Goal: Transaction & Acquisition: Purchase product/service

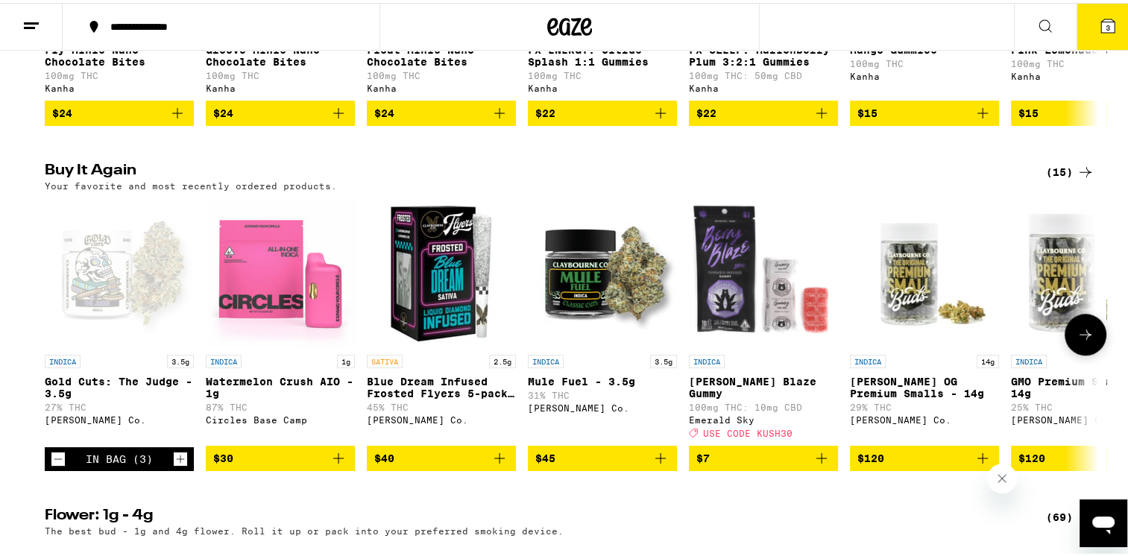
click at [174, 465] on icon "Increment" at bounding box center [180, 456] width 13 height 18
click at [178, 465] on icon "Increment" at bounding box center [180, 456] width 13 height 18
click at [174, 465] on icon "Increment" at bounding box center [180, 456] width 13 height 18
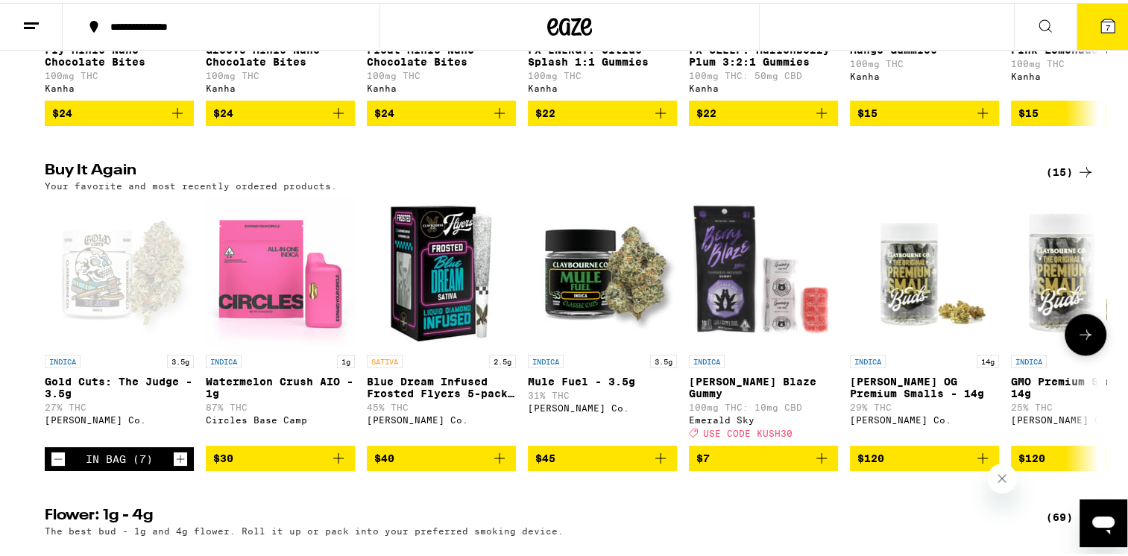
click at [177, 465] on icon "Increment" at bounding box center [180, 456] width 13 height 18
click at [1099, 34] on button "9" at bounding box center [1108, 24] width 63 height 46
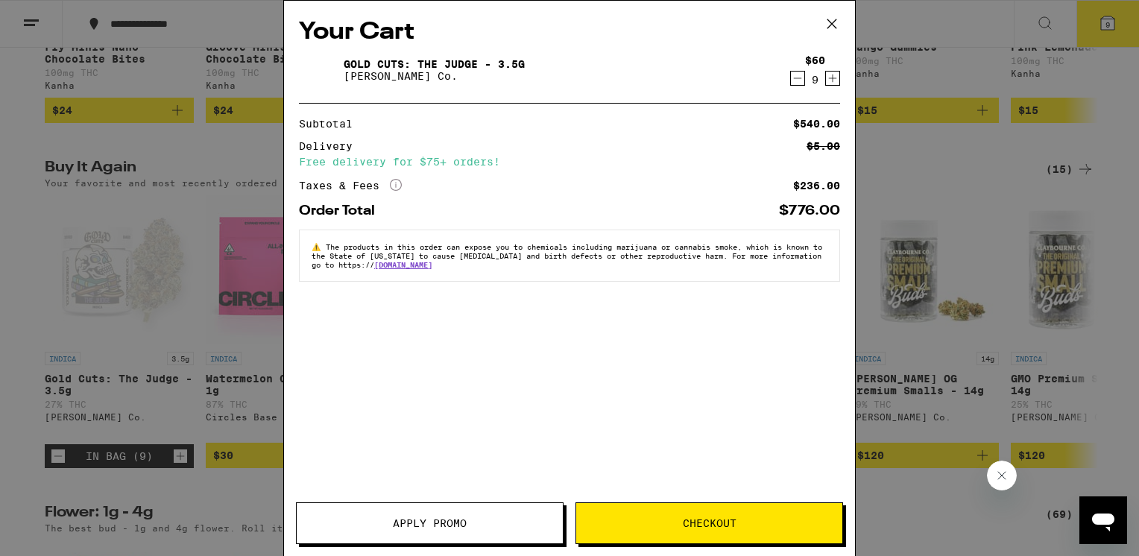
click at [668, 528] on span "Checkout" at bounding box center [709, 523] width 266 height 10
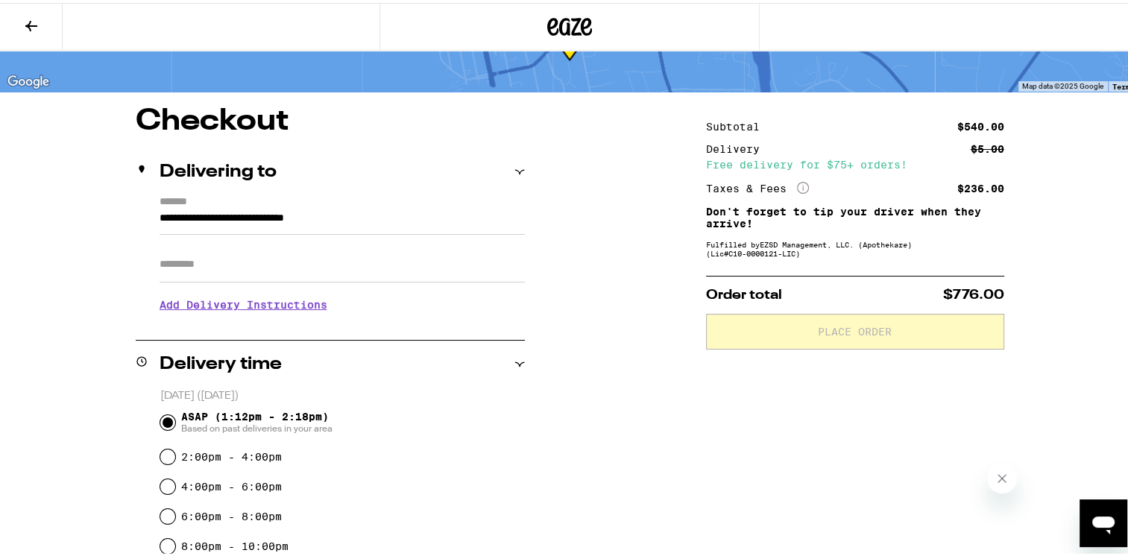
scroll to position [78, 0]
click at [257, 259] on input "Apt/Suite" at bounding box center [342, 261] width 365 height 36
type input "*********"
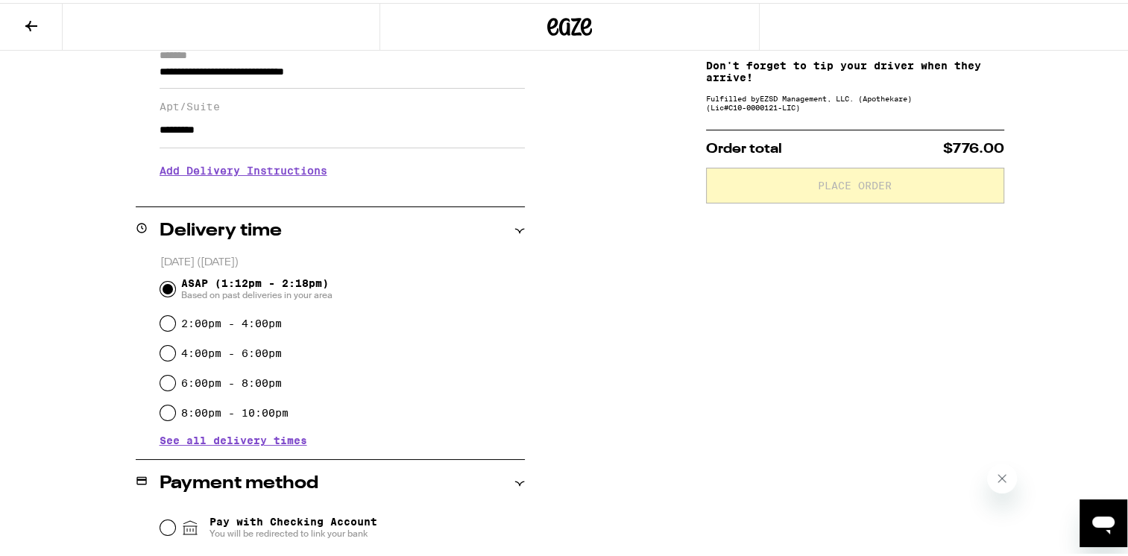
scroll to position [230, 0]
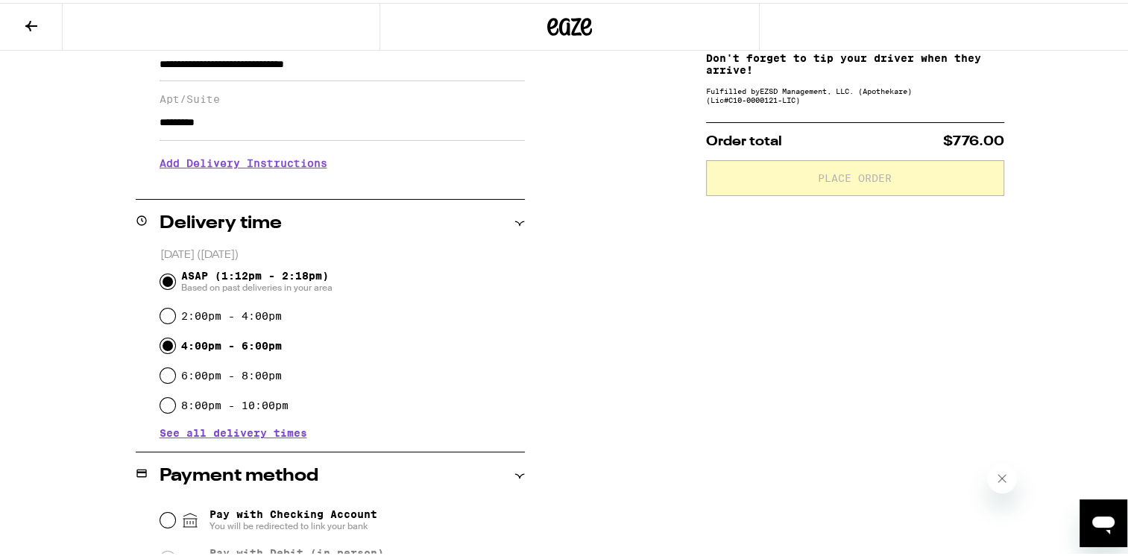
click at [166, 346] on input "4:00pm - 6:00pm" at bounding box center [167, 343] width 15 height 15
radio input "true"
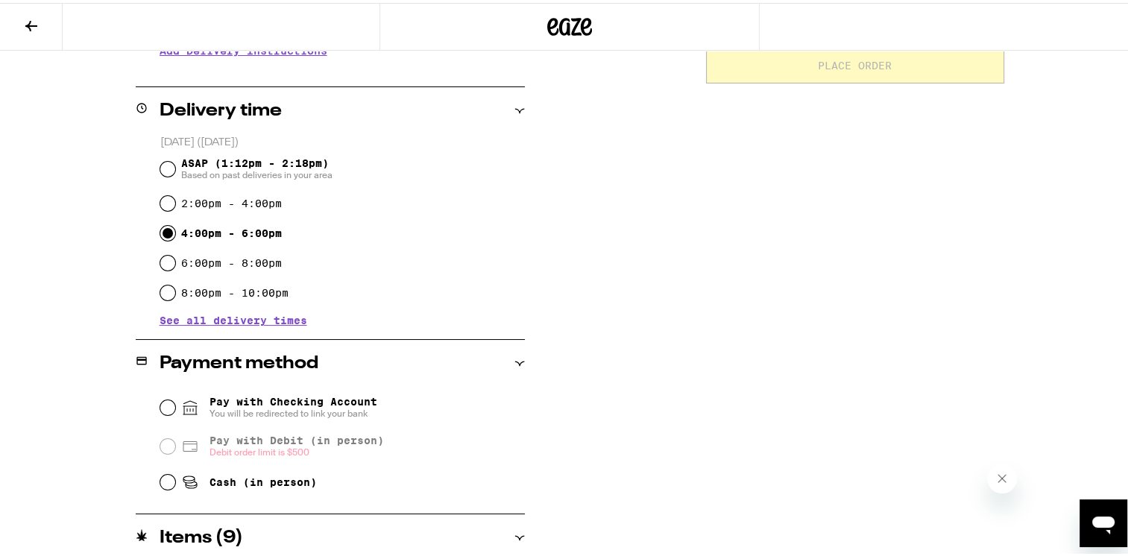
scroll to position [400, 0]
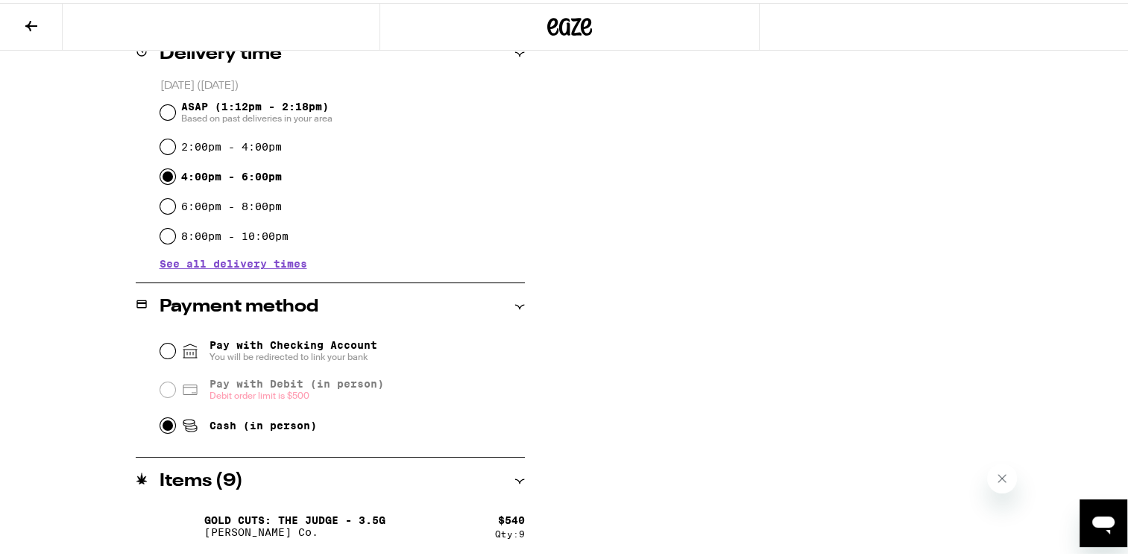
click at [166, 429] on input "Cash (in person)" at bounding box center [167, 422] width 15 height 15
radio input "true"
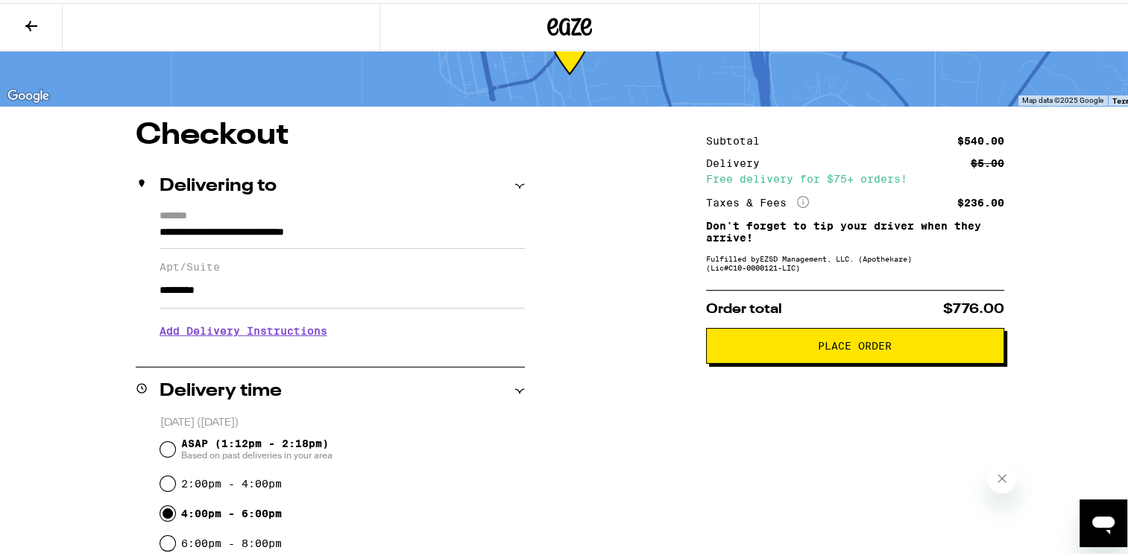
scroll to position [62, 0]
click at [839, 349] on span "Place Order" at bounding box center [855, 344] width 74 height 10
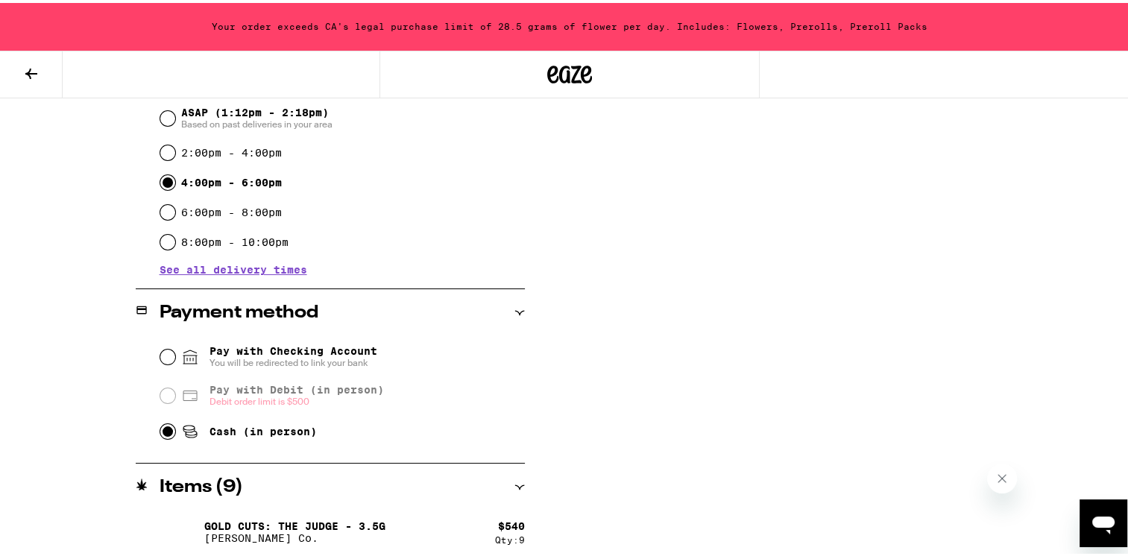
scroll to position [447, 0]
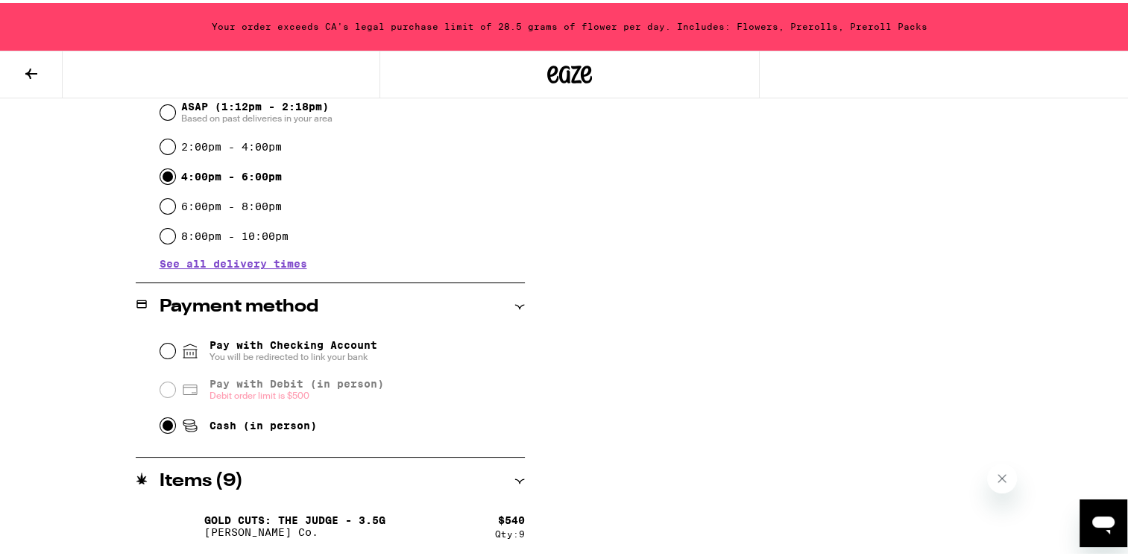
click at [323, 523] on p "[PERSON_NAME] Co." at bounding box center [294, 529] width 181 height 12
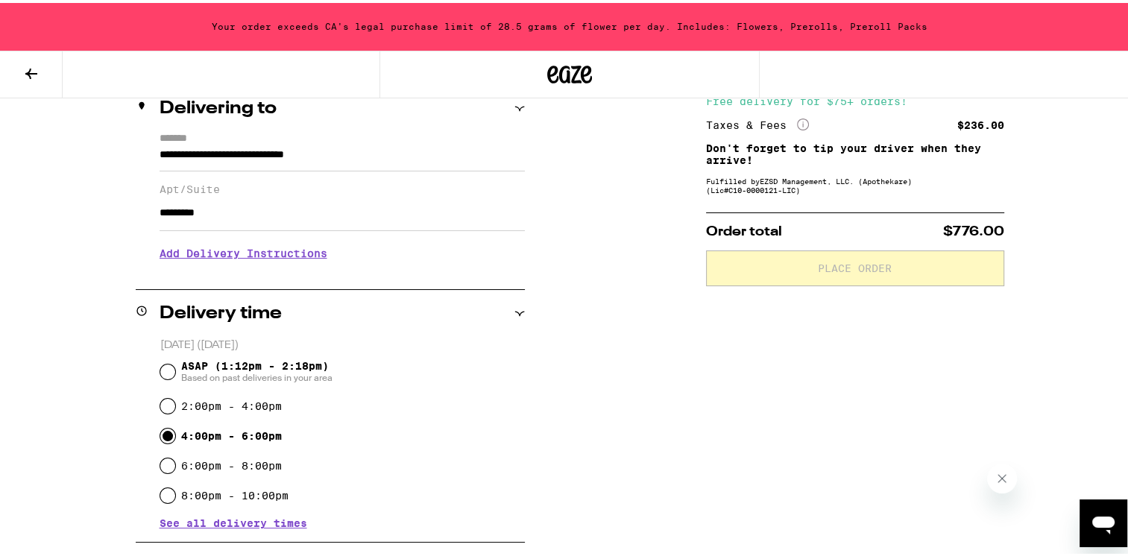
scroll to position [178, 0]
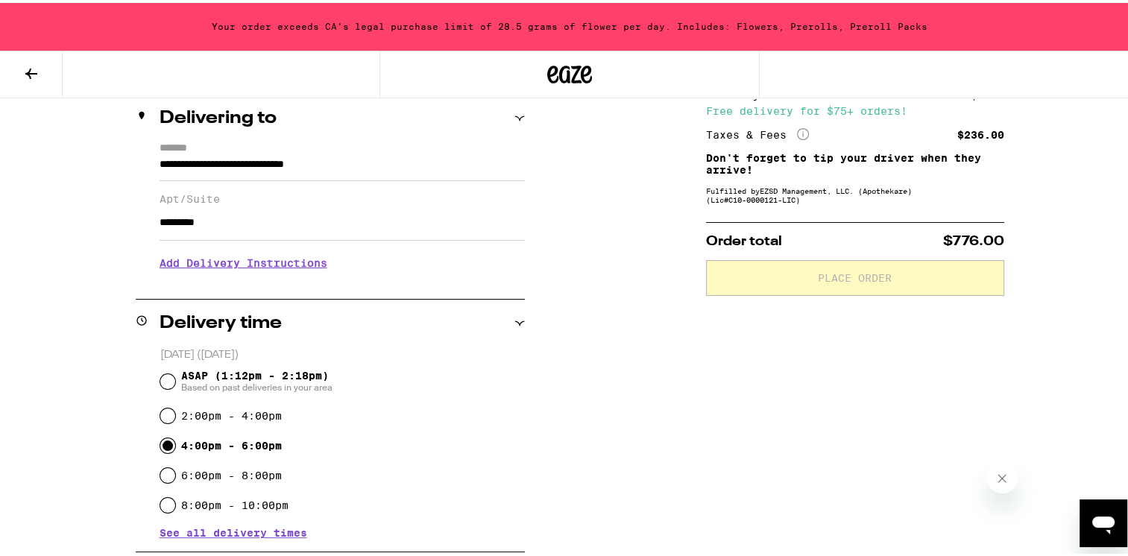
click at [28, 74] on icon at bounding box center [31, 71] width 18 height 18
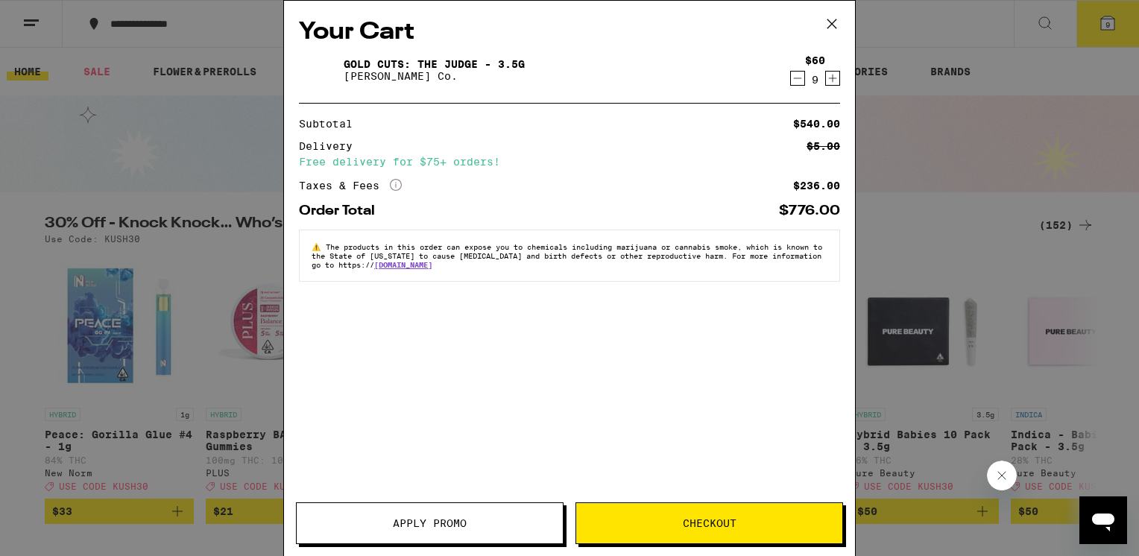
click at [792, 83] on icon "Decrement" at bounding box center [797, 78] width 13 height 18
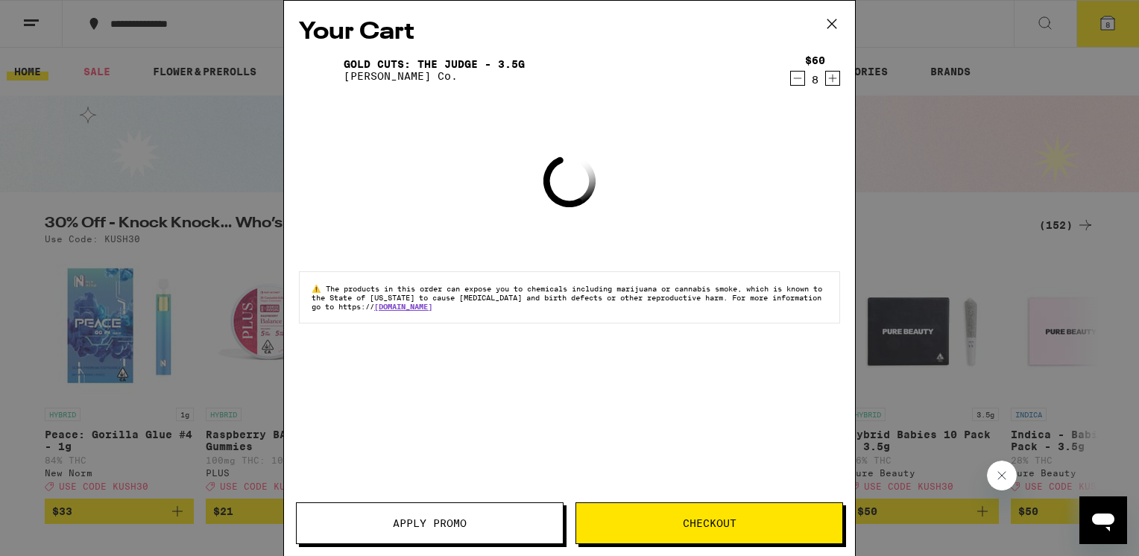
click at [705, 523] on span "Checkout" at bounding box center [710, 523] width 54 height 10
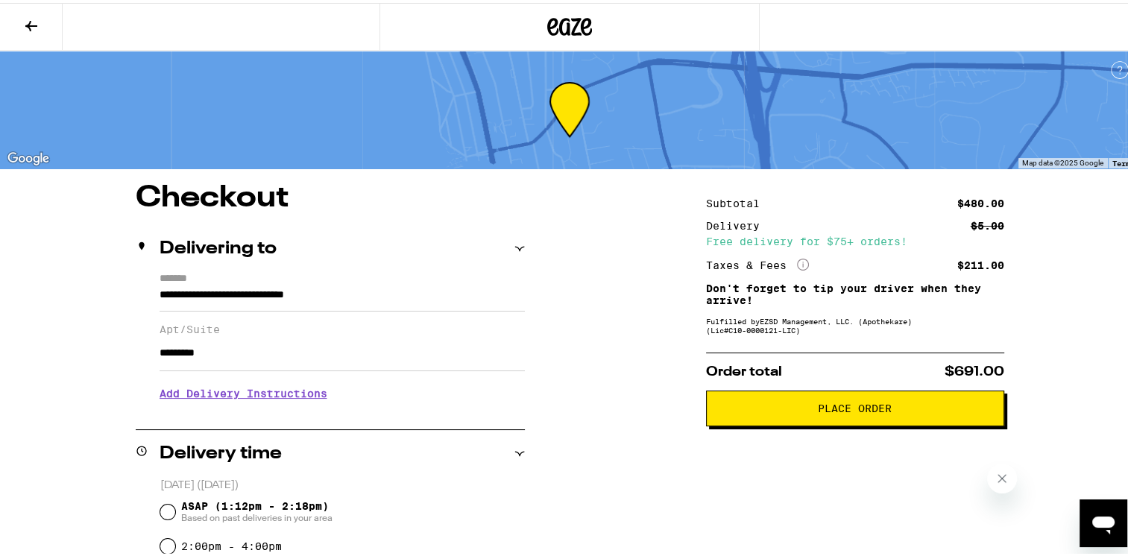
click at [852, 411] on span "Place Order" at bounding box center [855, 405] width 74 height 10
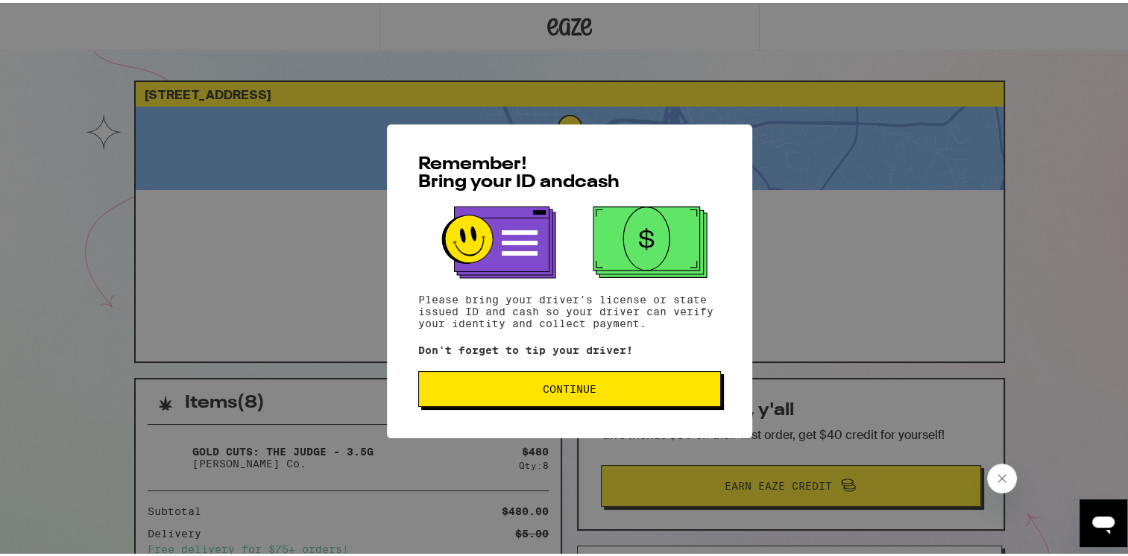
click at [570, 397] on button "Continue" at bounding box center [569, 386] width 303 height 36
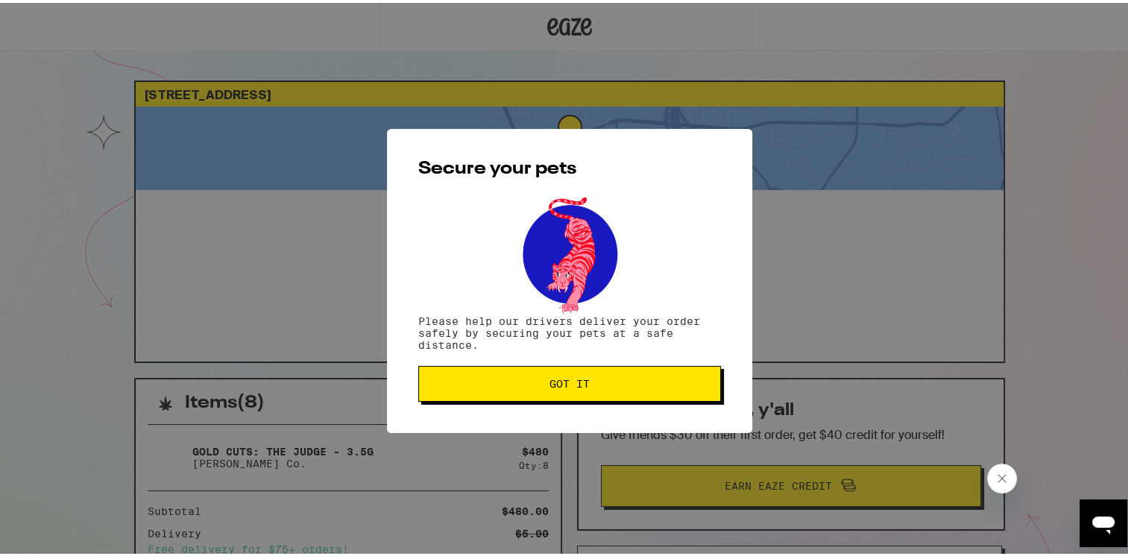
click at [576, 384] on span "Got it" at bounding box center [570, 381] width 40 height 10
